Goal: Task Accomplishment & Management: Use online tool/utility

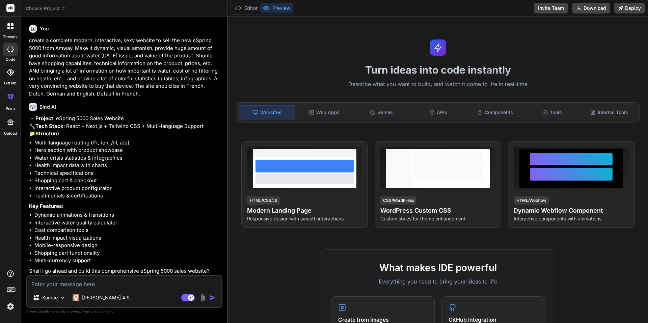
type textarea "x"
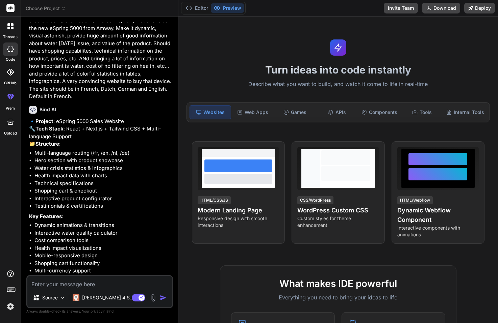
scroll to position [54, 0]
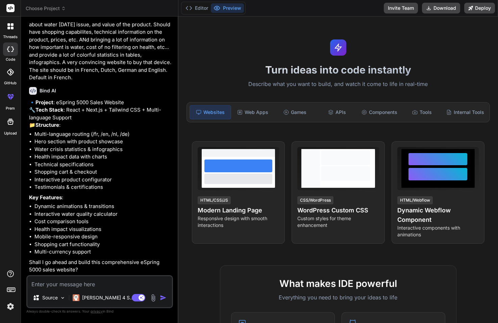
click at [89, 284] on textarea at bounding box center [99, 283] width 145 height 12
type textarea "Y"
type textarea "x"
type textarea "YE"
type textarea "x"
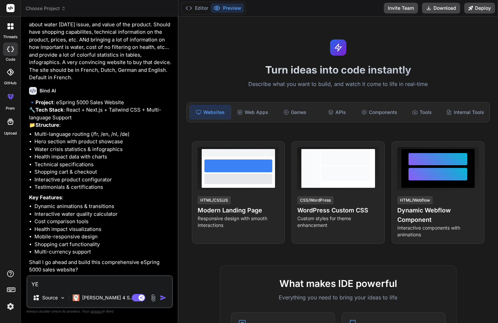
type textarea "YEs"
type textarea "x"
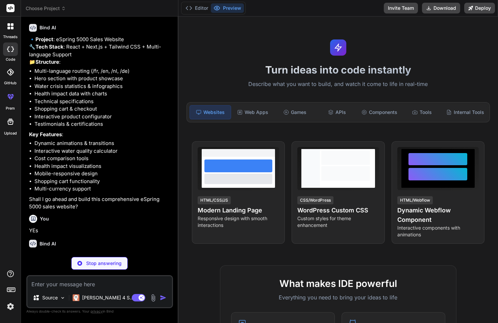
scroll to position [124, 0]
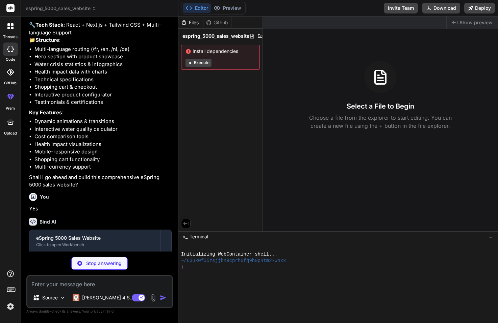
click at [202, 64] on button "Execute" at bounding box center [198, 63] width 26 height 8
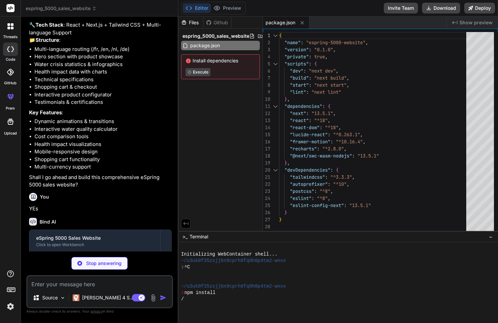
type textarea "x"
type textarea "defaultLocale: 'fr', }, } module.exports = nextConfig"
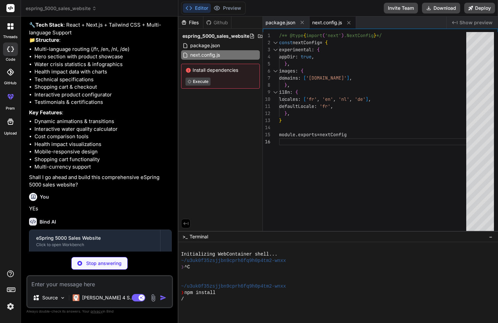
type textarea "x"
type textarea "plugins: [], }"
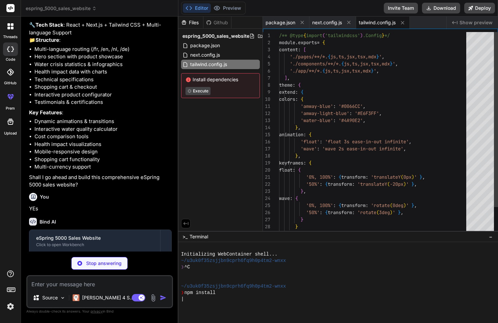
type textarea "x"
type textarea "module.exports = { plugins: { tailwindcss: {}, autoprefixer: {}, }, }"
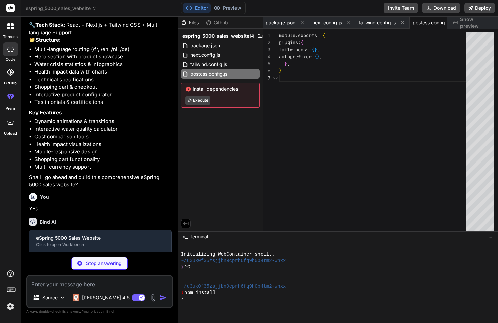
scroll to position [0, 19]
type textarea "x"
type textarea ".btn-secondary { @apply bg-white text-amway-blue px-8 py-4 rounded-full font-se…"
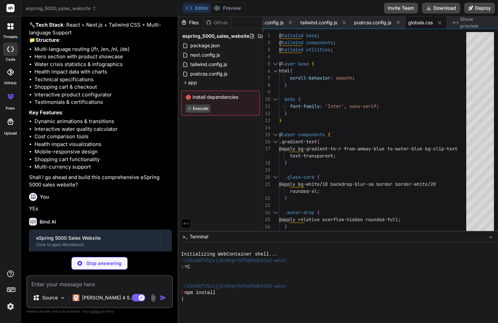
type textarea "x"
type textarea "<body className={inter.className}> {children} </body> </html> ) }"
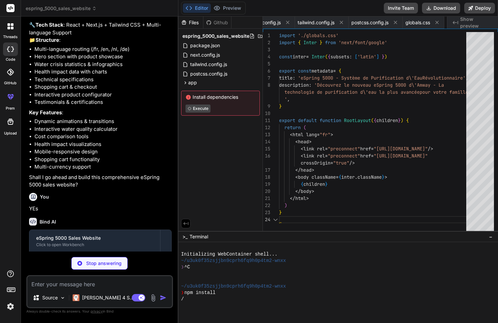
scroll to position [0, 102]
type textarea "x"
type textarea "<HealthImpact /> <TechnicalSpecs /> <Pricing /> <Testimonials /> <Footer /> </d…"
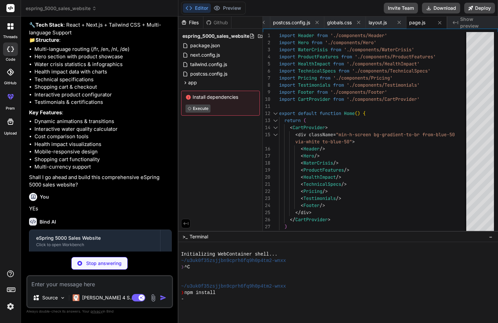
type textarea "x"
type textarea "}"
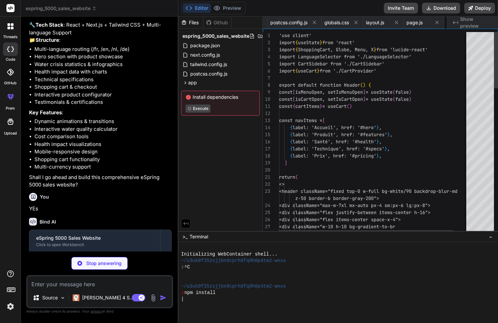
scroll to position [0, 183]
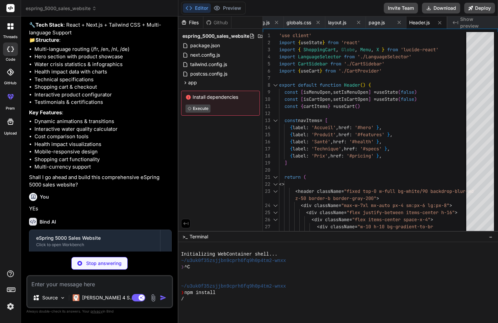
type textarea "x"
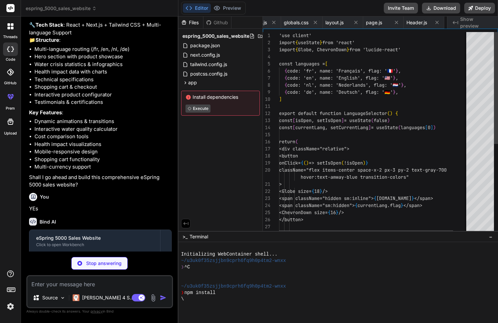
scroll to position [0, 245]
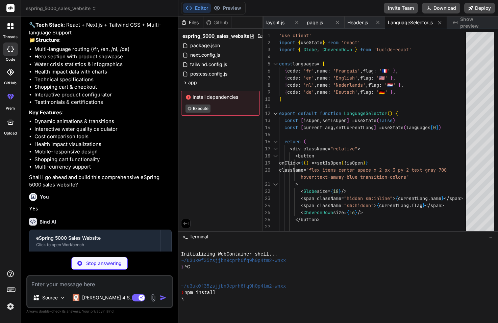
type textarea "x"
type textarea "<CartContext.Provider value={value}> {children} </CartContext.Provider> ) }"
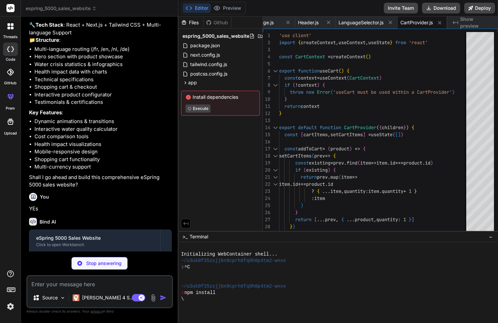
type textarea "x"
type textarea "</> )} </div> </motion.div> </> )} </AnimatePresence> ) }"
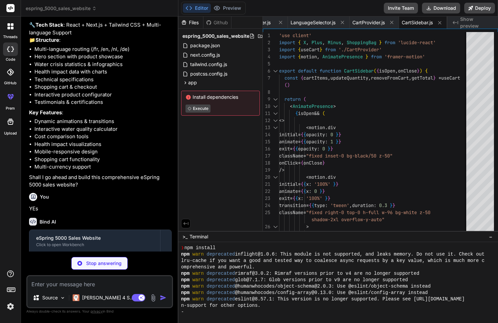
scroll to position [45, 0]
type textarea "x"
type textarea "</section> ) }"
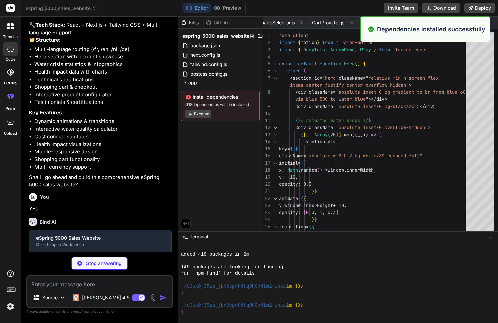
scroll to position [109, 0]
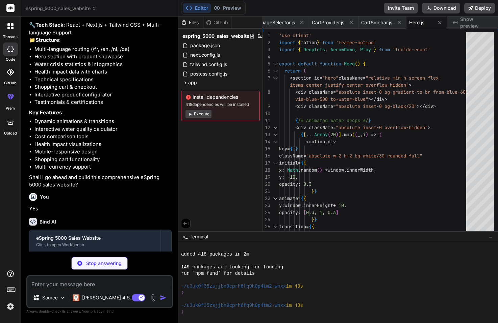
type textarea "x"
type textarea ") }"
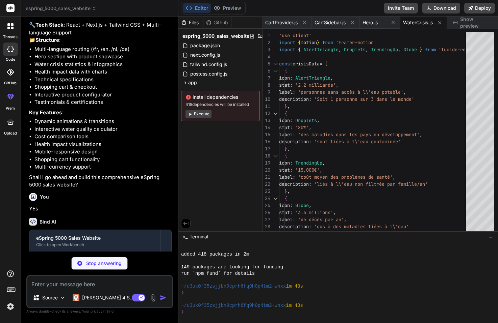
type textarea "x"
type textarea "</tbody> </table> </div> </motion.div> </div> </section> ) }"
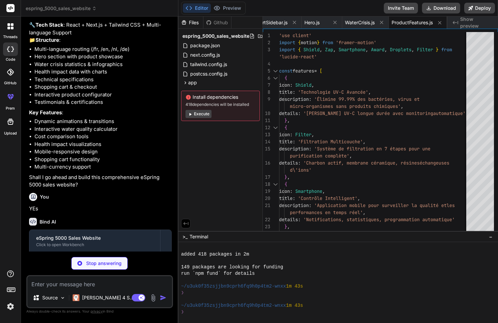
scroll to position [308, 0]
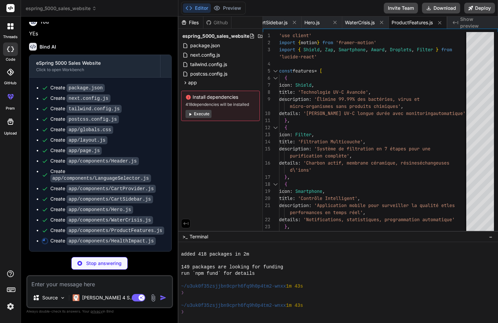
type textarea "x"
type textarea "</div> </motion.div> </div> </section> ) }"
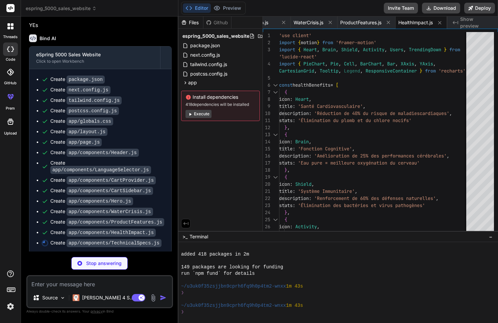
scroll to position [318, 0]
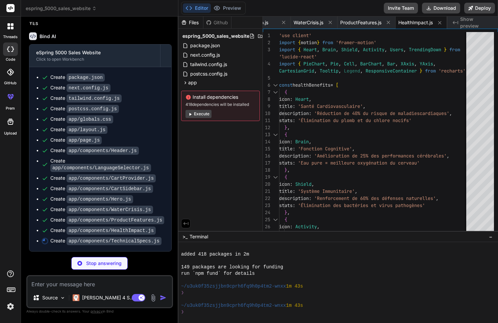
type textarea "x"
type textarea "</section> ) }"
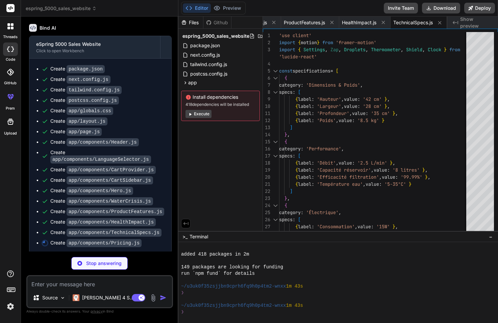
type textarea "x"
type textarea "</motion.div> ))} </motion.div> </div> </section> ) }"
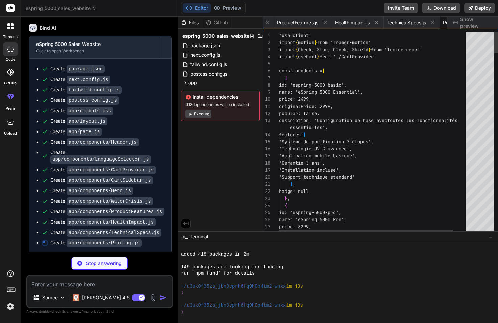
scroll to position [0, 639]
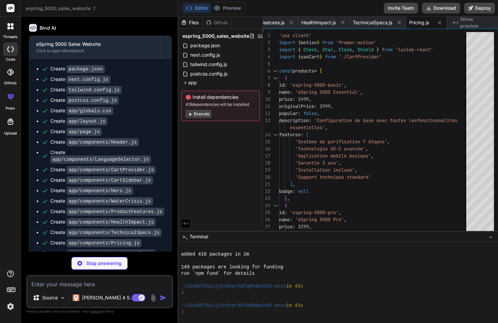
type textarea "x"
type textarea ") }"
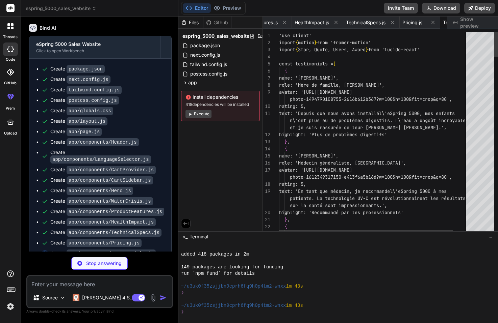
scroll to position [0, 689]
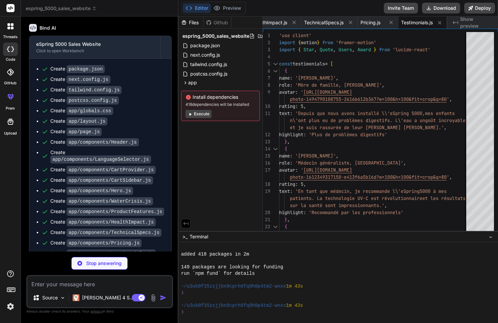
type textarea "x"
type textarea "}"
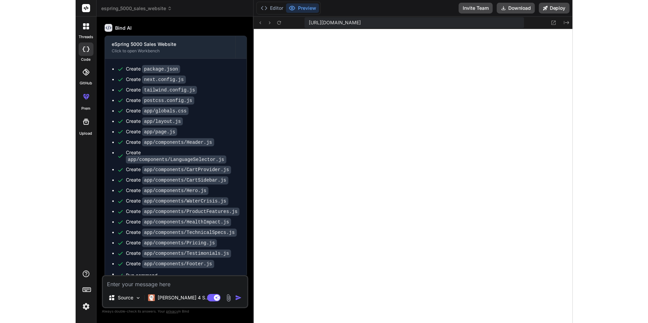
scroll to position [520, 0]
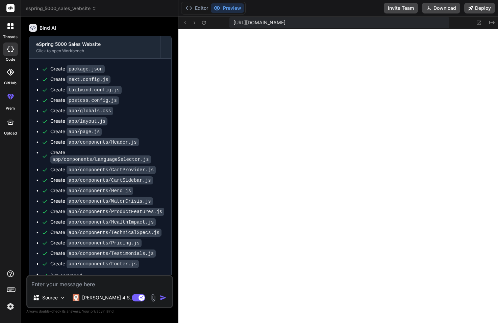
type textarea "x"
type textarea "</div> </div> </div> </footer> ) }"
type textarea "x"
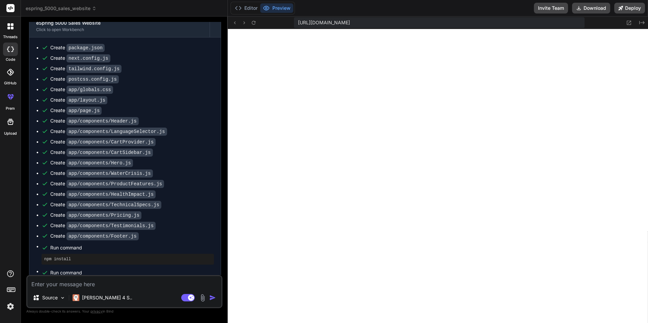
scroll to position [338, 0]
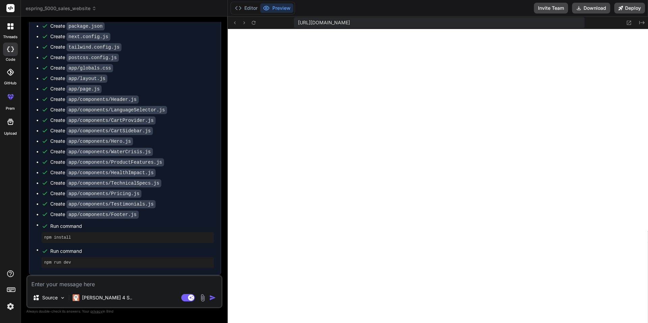
click at [98, 284] on textarea at bounding box center [124, 282] width 194 height 12
type textarea "m"
type textarea "x"
type textarea "mi"
type textarea "x"
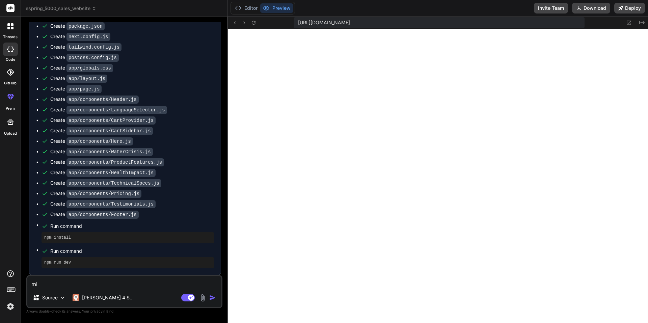
type textarea "mis"
type textarea "x"
type textarea "miss"
type textarea "x"
type textarea "missi"
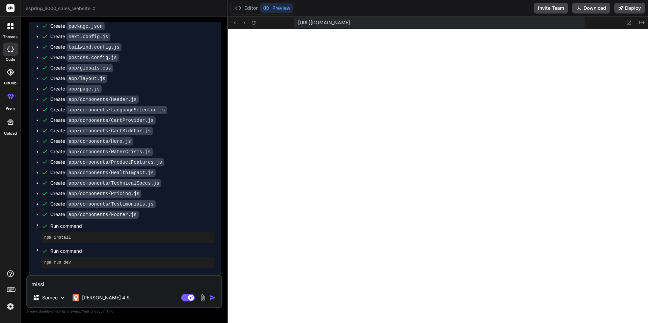
type textarea "x"
type textarea "missin"
type textarea "x"
type textarea "missing"
type textarea "x"
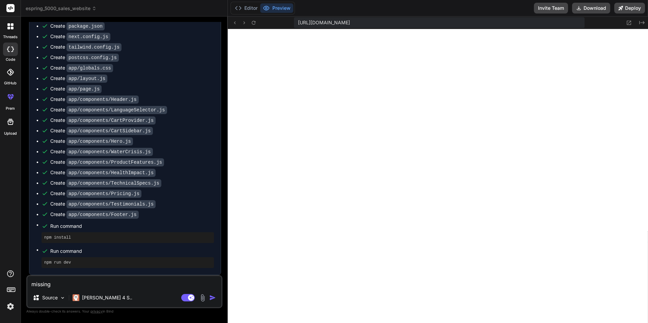
type textarea "missing"
type textarea "x"
type textarea "missing a"
type textarea "x"
type textarea "missing a"
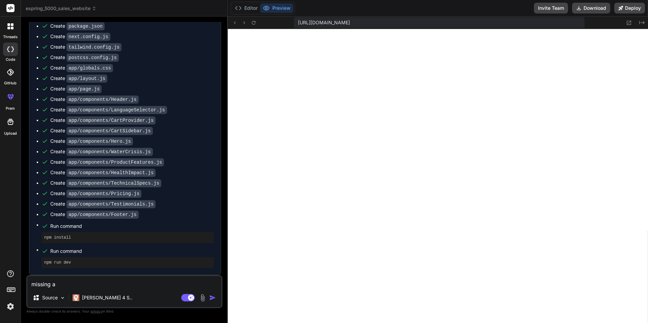
type textarea "x"
type textarea "missing a l"
type textarea "x"
type textarea "missing a lo"
type textarea "x"
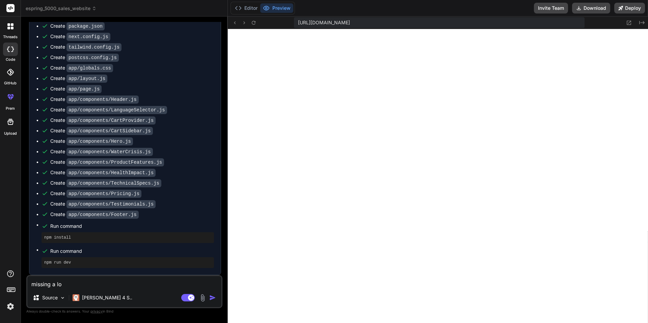
type textarea "missing a lot"
type textarea "x"
type textarea "missing a lot"
type textarea "x"
type textarea "missing a lot o"
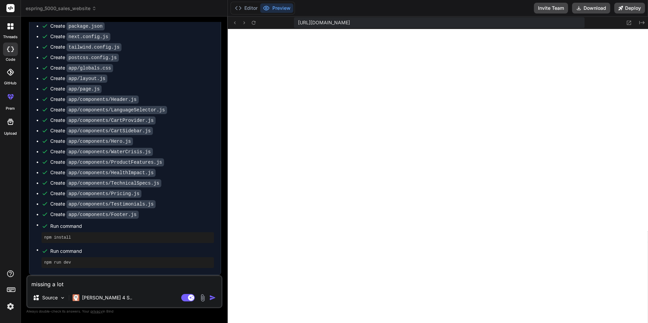
type textarea "x"
type textarea "missing a lot of"
type textarea "x"
type textarea "missing a lot of"
type textarea "x"
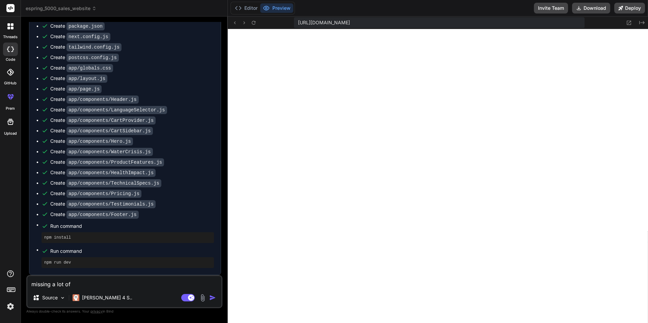
type textarea "missing a lot of p"
type textarea "x"
type textarea "missing a lot of pa"
type textarea "x"
type textarea "missing a lot of pag"
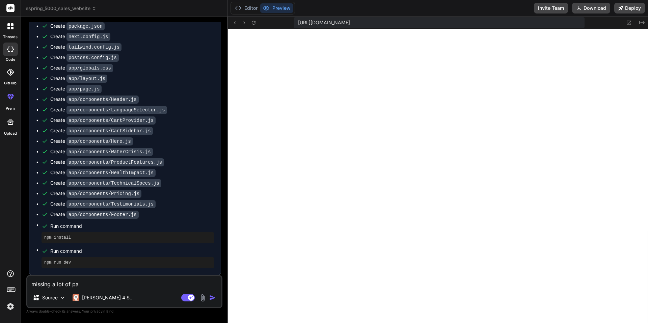
type textarea "x"
type textarea "missing a lot of page"
type textarea "x"
type textarea "missing a lot of pages"
type textarea "x"
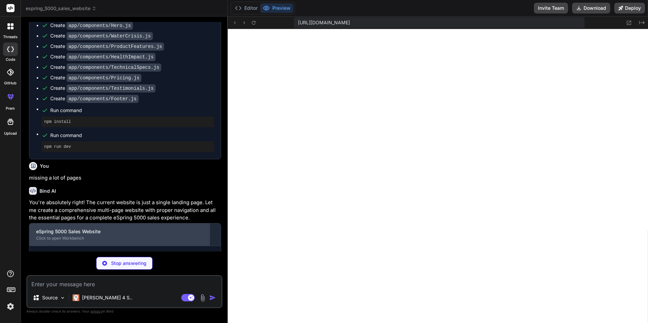
scroll to position [470, 0]
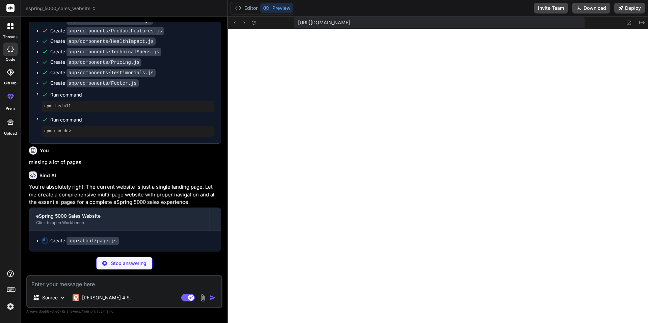
type textarea "x"
type textarea "}"
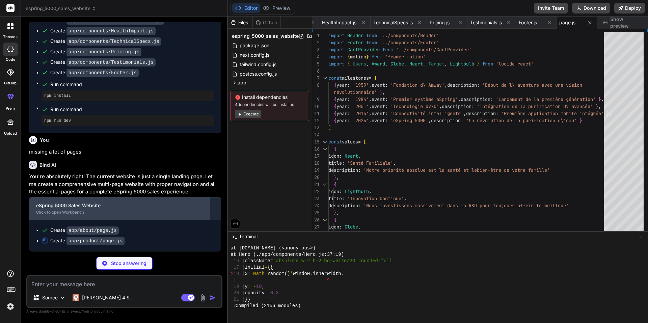
scroll to position [480, 0]
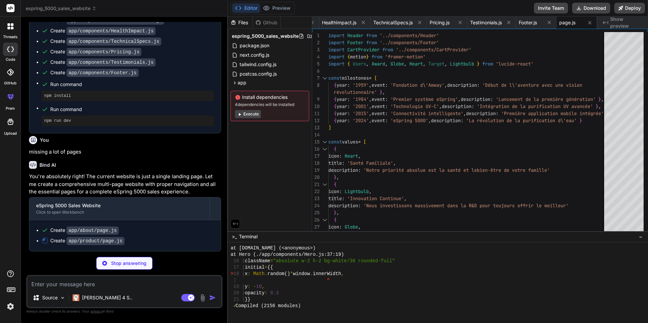
type textarea "x"
type textarea "<Footer /> </div> </CartProvider> ) }"
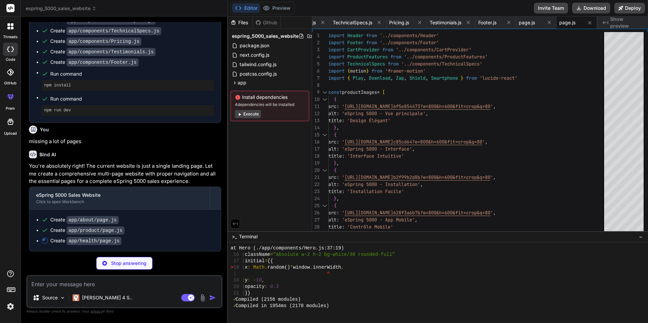
scroll to position [661, 0]
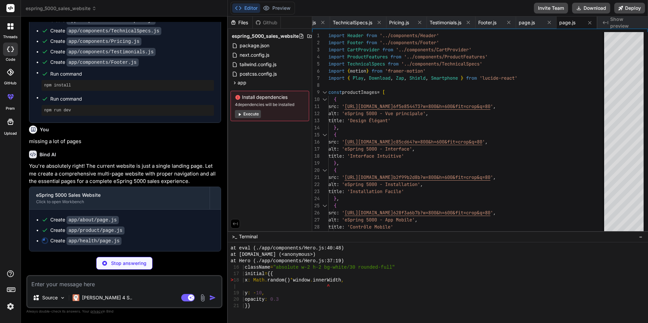
type textarea "x"
type textarea "</div> </CartProvider> ) }"
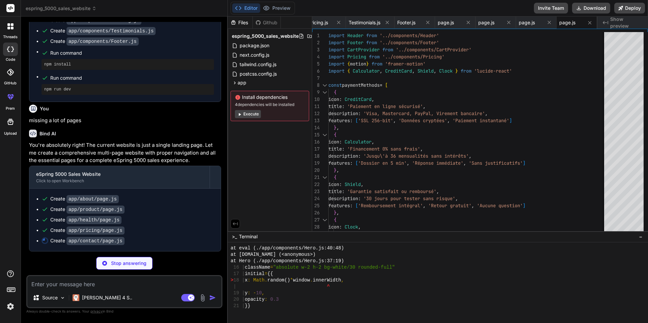
scroll to position [512, 0]
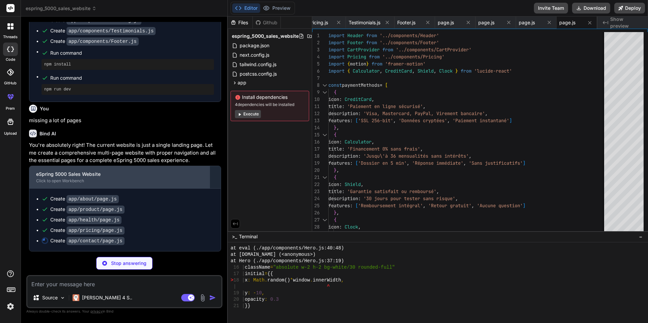
type textarea "x"
type textarea ") }"
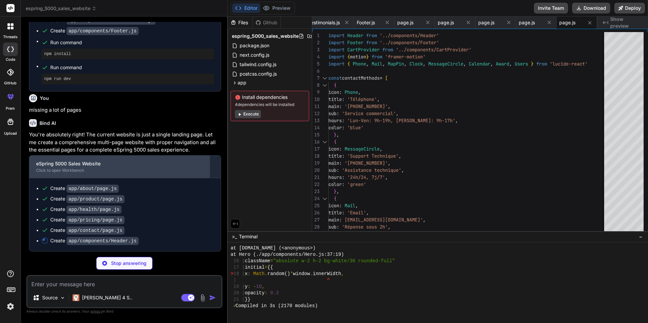
scroll to position [911, 0]
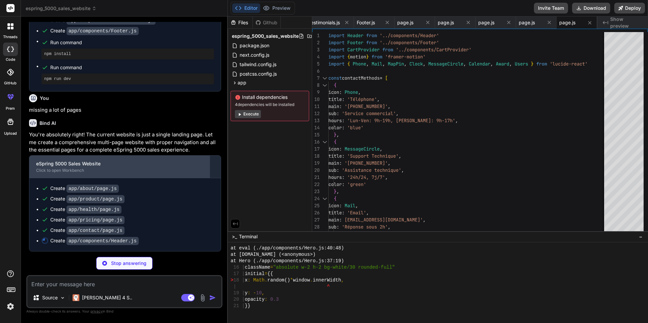
type textarea "x"
type textarea "<CartSidebar isOpen={isCartOpen} onClose={() => setIsCartOpen(false)} /> </> ) }"
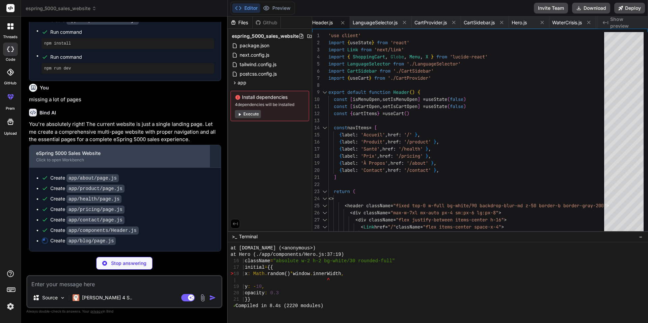
scroll to position [994, 0]
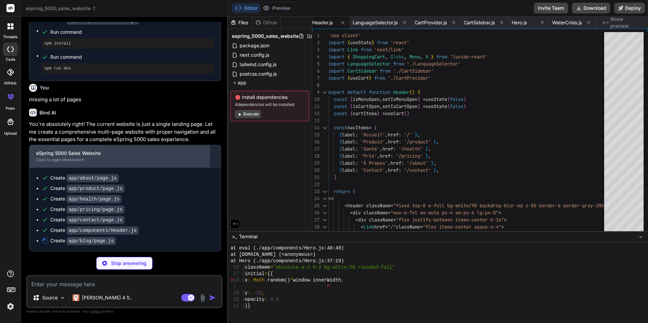
type textarea "x"
type textarea "}"
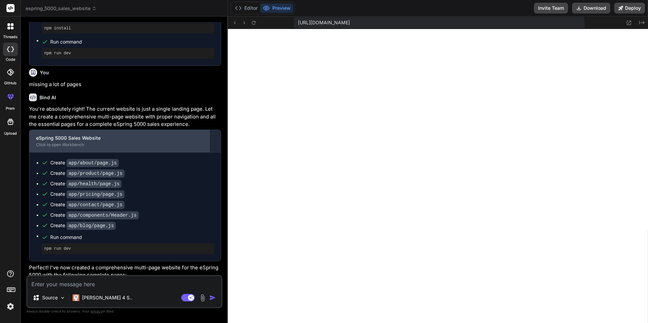
scroll to position [1944, 0]
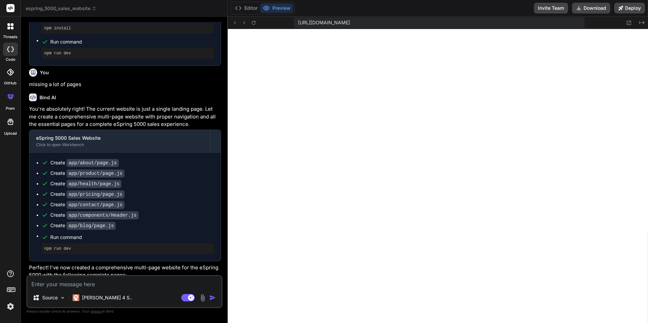
click at [176, 198] on div "Create app/pricing/page.js" at bounding box center [128, 194] width 173 height 7
click at [623, 7] on icon at bounding box center [621, 8] width 4 height 4
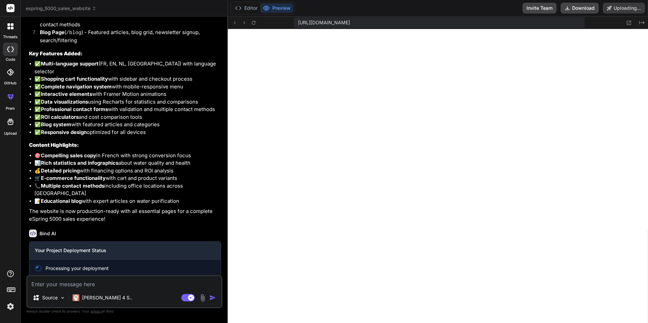
scroll to position [910, 0]
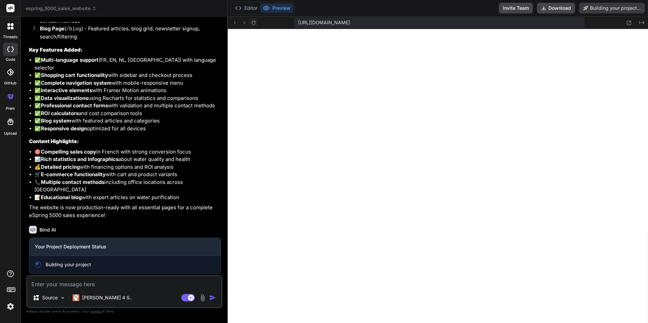
click at [257, 21] on button at bounding box center [254, 23] width 8 height 8
click at [285, 9] on button "Preview" at bounding box center [276, 7] width 33 height 9
click at [254, 9] on button "Editor" at bounding box center [246, 7] width 28 height 9
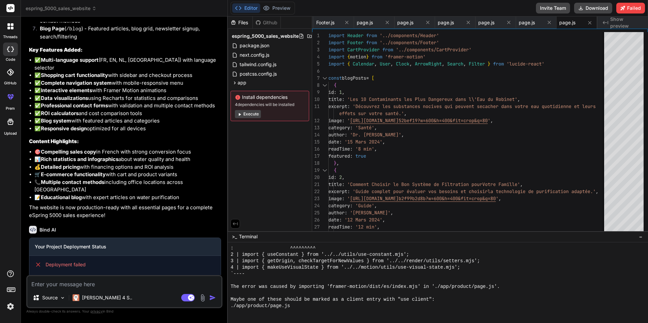
click at [252, 115] on button "Execute" at bounding box center [248, 114] width 26 height 8
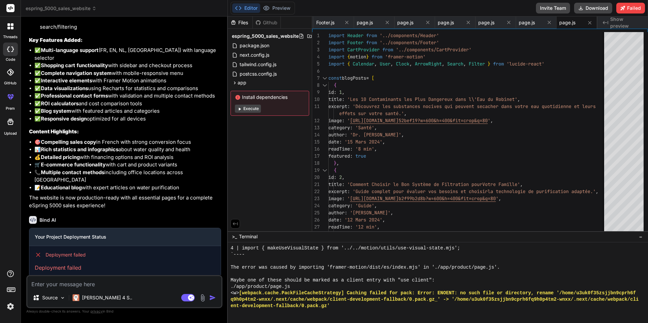
scroll to position [929, 0]
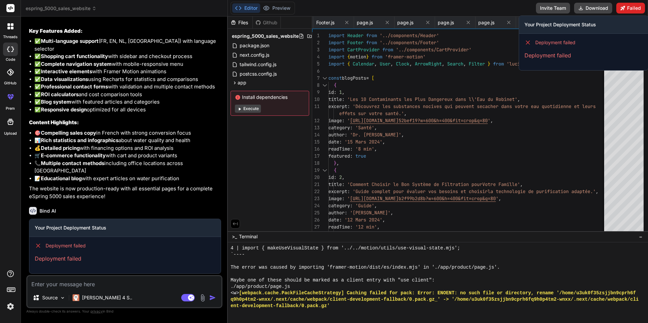
click at [622, 9] on icon at bounding box center [623, 8] width 5 height 5
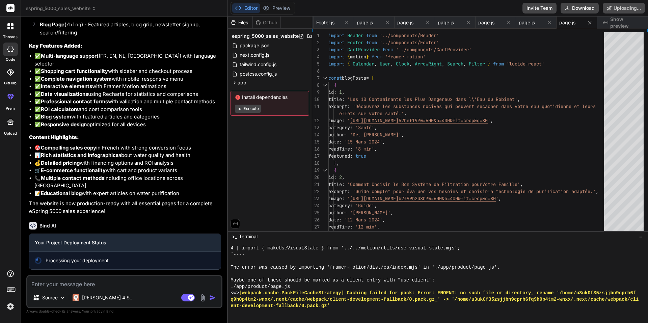
scroll to position [910, 0]
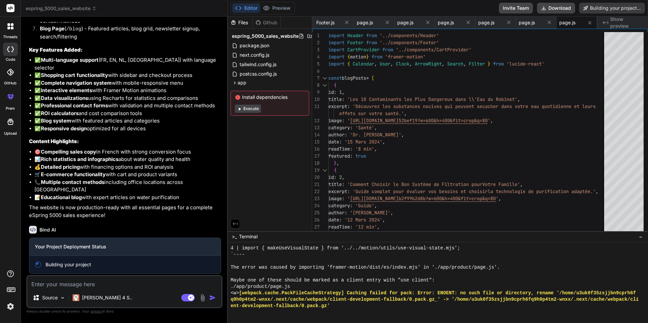
type textarea "x"
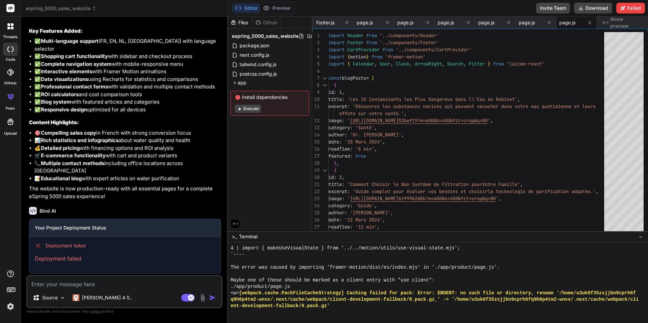
click at [95, 287] on textarea at bounding box center [124, 282] width 194 height 12
type textarea "D"
type textarea "x"
type textarea "De"
type textarea "x"
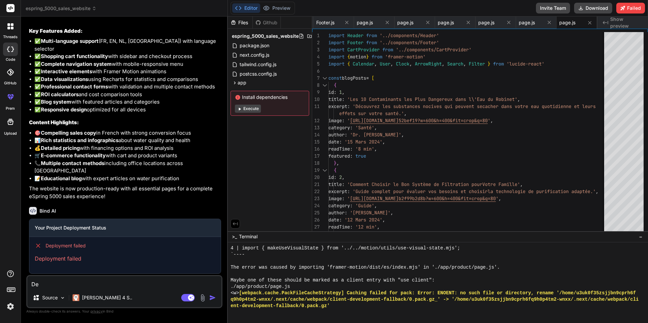
type textarea "Dep"
type textarea "x"
type textarea "Depl"
type textarea "x"
type textarea "Deplo"
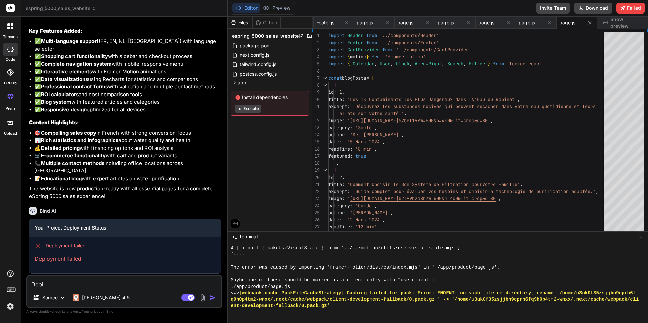
type textarea "x"
type textarea "Deploy"
type textarea "x"
type textarea "Deploym"
type textarea "x"
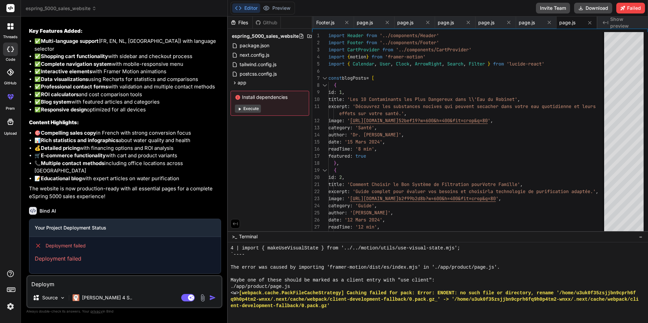
type textarea "Deployme"
type textarea "x"
type textarea "Deploymen"
type textarea "x"
type textarea "Deployment"
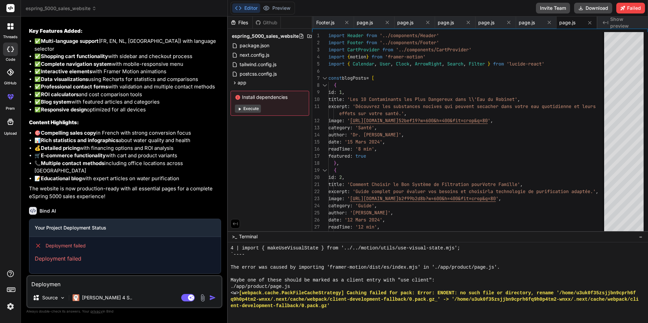
type textarea "x"
type textarea "Deployment"
type textarea "x"
type textarea "Deployment f"
type textarea "x"
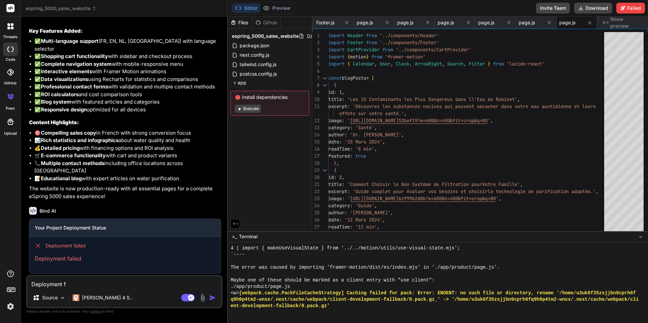
type textarea "Deployment fa"
type textarea "x"
type textarea "Deployment fai"
type textarea "x"
type textarea "Deployment fail"
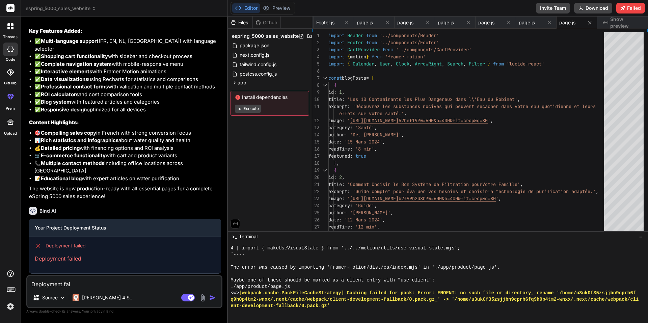
type textarea "x"
type textarea "Deployment [PERSON_NAME]"
type textarea "x"
type textarea "Deployment failed"
type textarea "x"
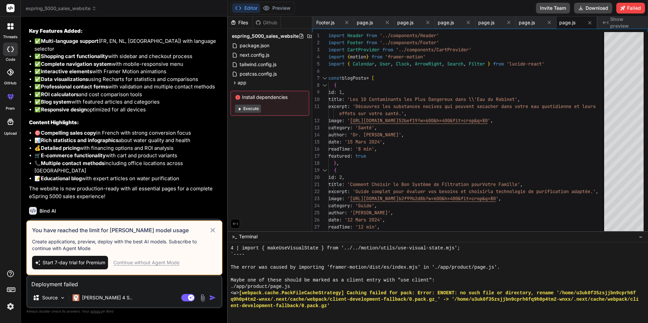
type textarea "Deployment failed"
click at [160, 264] on div "Continue without Agent Mode" at bounding box center [146, 262] width 66 height 7
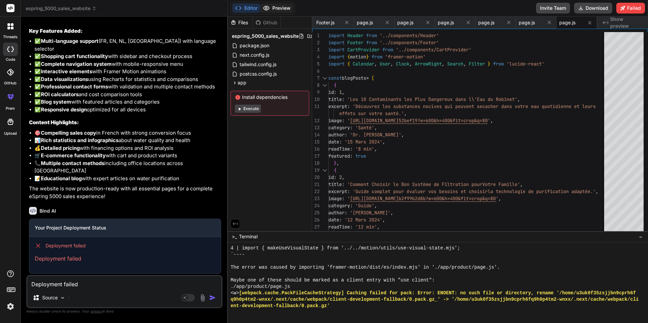
click at [290, 6] on button "Preview" at bounding box center [276, 7] width 33 height 9
click at [250, 111] on button "Execute" at bounding box center [248, 109] width 26 height 8
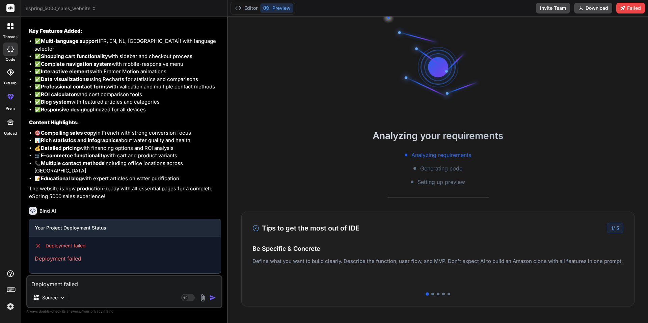
scroll to position [3156, 0]
type textarea "x"
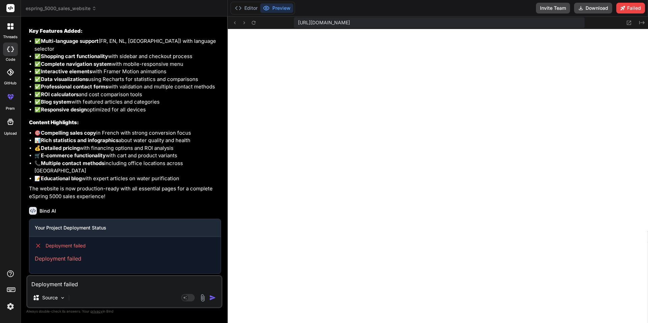
scroll to position [3323, 0]
click at [255, 22] on icon at bounding box center [254, 23] width 4 height 4
click at [252, 21] on icon at bounding box center [254, 23] width 6 height 6
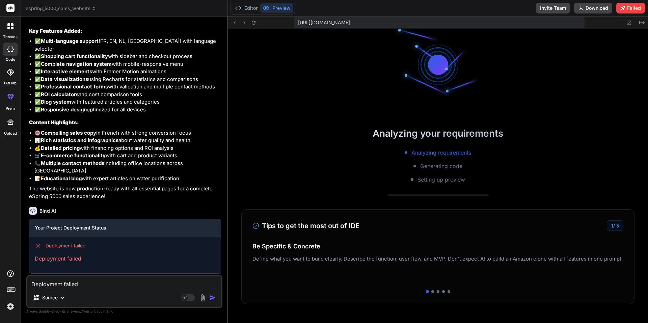
scroll to position [0, 0]
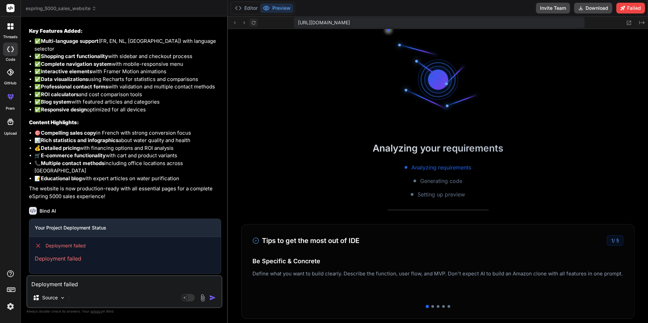
click at [256, 24] on icon at bounding box center [254, 23] width 6 height 6
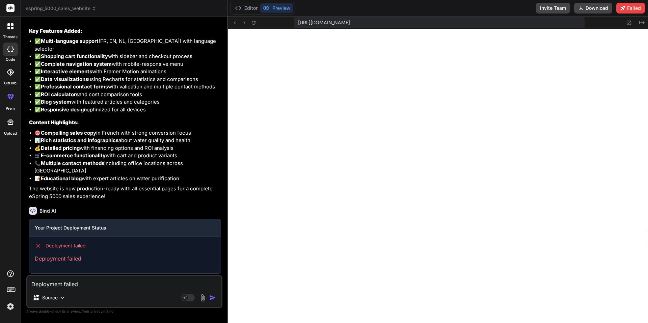
scroll to position [4067, 0]
